Goal: Information Seeking & Learning: Learn about a topic

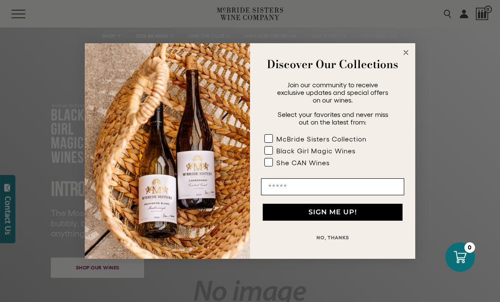
click at [405, 52] on circle "Close dialog" at bounding box center [406, 53] width 10 height 10
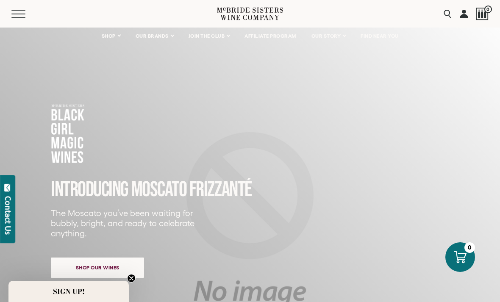
click at [284, 36] on span "AFFILIATE PROGRAM" at bounding box center [271, 36] width 52 height 6
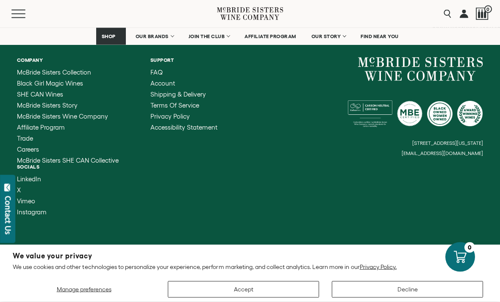
scroll to position [1091, 0]
click at [7, 208] on div "Contact Us" at bounding box center [8, 215] width 8 height 39
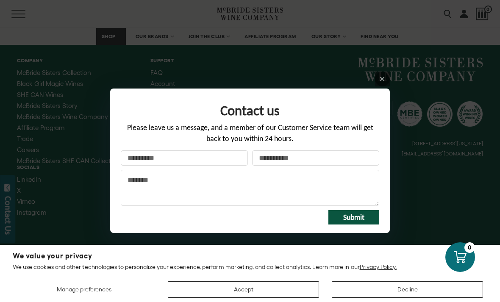
scroll to position [1090, 0]
click at [381, 80] on icon at bounding box center [382, 79] width 6 height 6
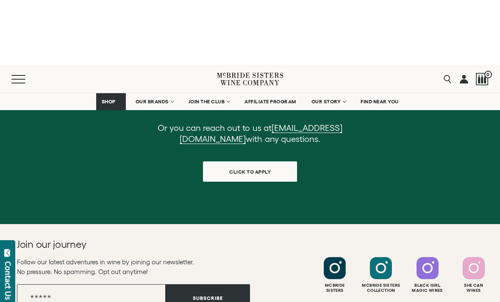
scroll to position [803, 0]
